Goal: Task Accomplishment & Management: Use online tool/utility

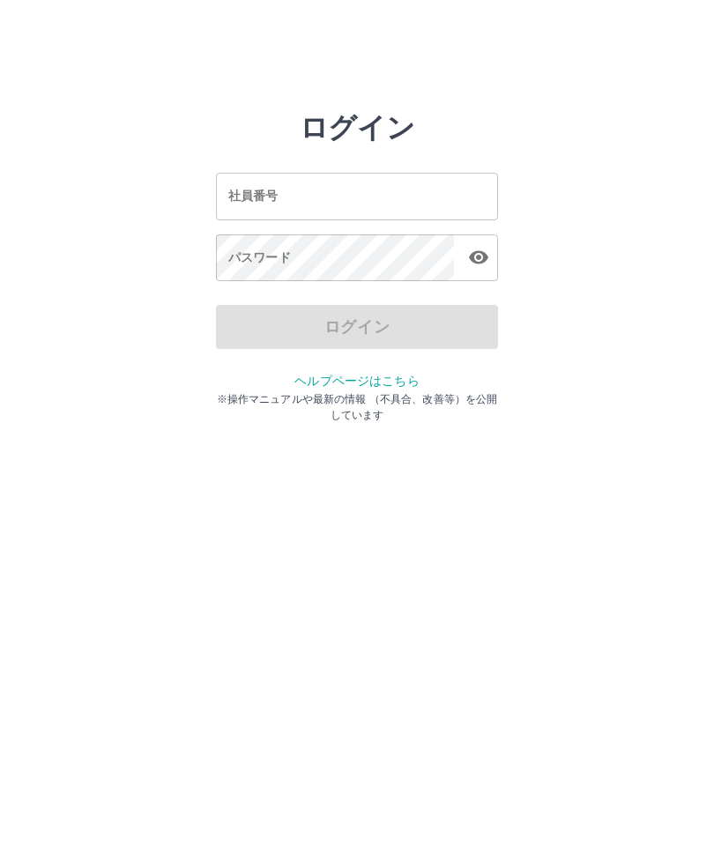
click at [373, 328] on div "ログイン" at bounding box center [357, 327] width 282 height 44
click at [333, 329] on div "ログイン" at bounding box center [357, 327] width 282 height 44
click at [537, 390] on div "ログイン 社員番号 社員番号 パスワード パスワード ログイン ヘルプページはこちら ※操作マニュアルや最新の情報 （不具合、改善等）を公開しています" at bounding box center [357, 252] width 714 height 282
click at [378, 333] on div "ログイン" at bounding box center [357, 327] width 282 height 44
click at [352, 333] on div "ログイン" at bounding box center [357, 327] width 282 height 44
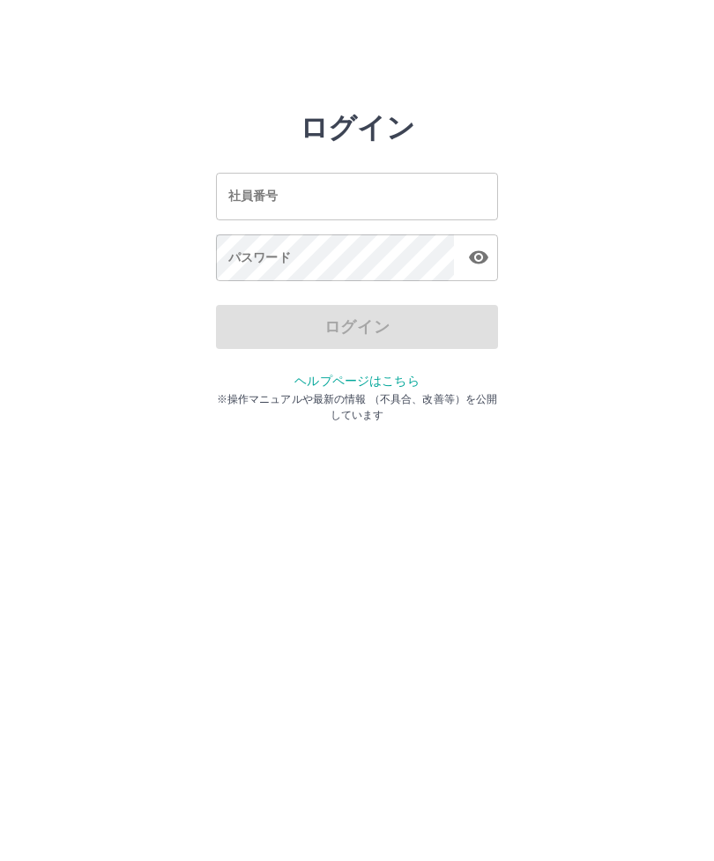
click at [563, 336] on div "ログイン 社員番号 社員番号 パスワード パスワード ログイン ヘルプページはこちら ※操作マニュアルや最新の情報 （不具合、改善等）を公開しています" at bounding box center [357, 252] width 714 height 282
